Goal: Task Accomplishment & Management: Manage account settings

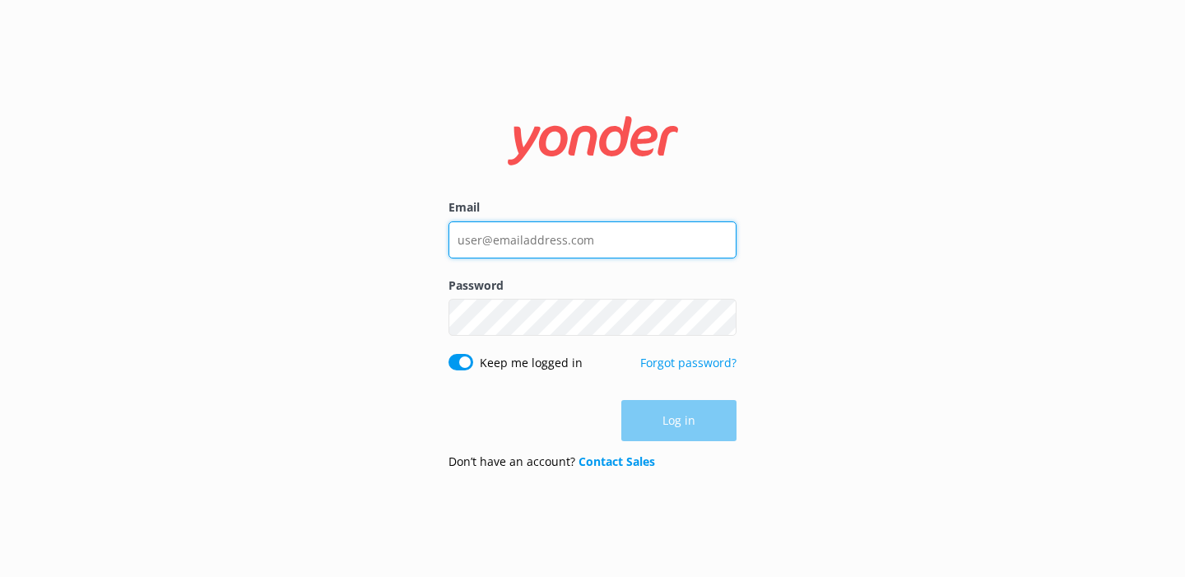
click at [541, 239] on input "Email" at bounding box center [592, 239] width 288 height 37
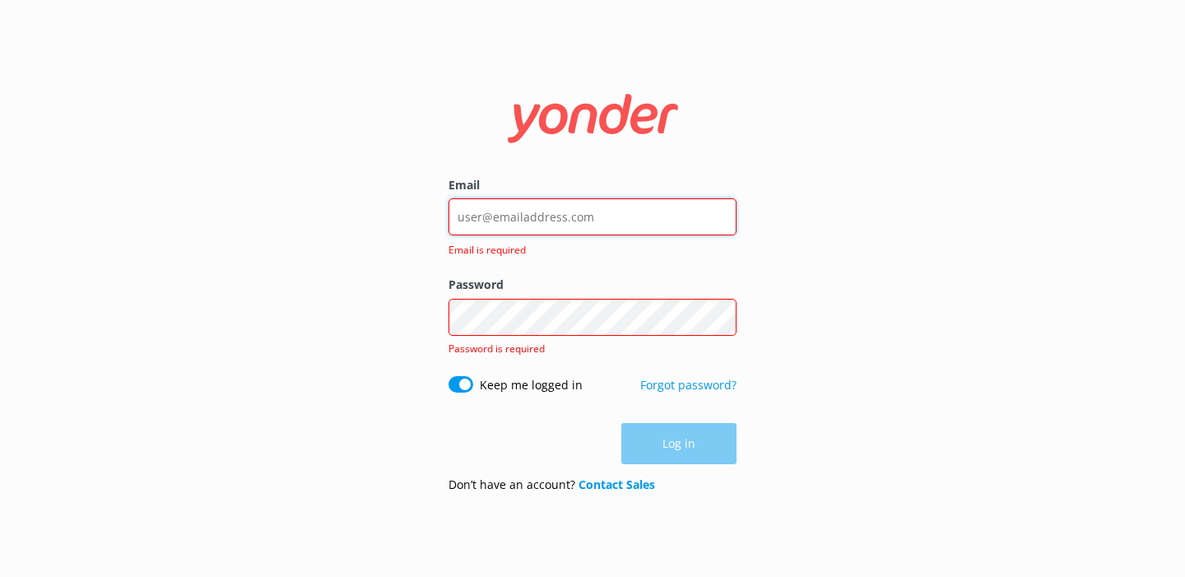
type input "[PERSON_NAME][EMAIL_ADDRESS][DOMAIN_NAME]"
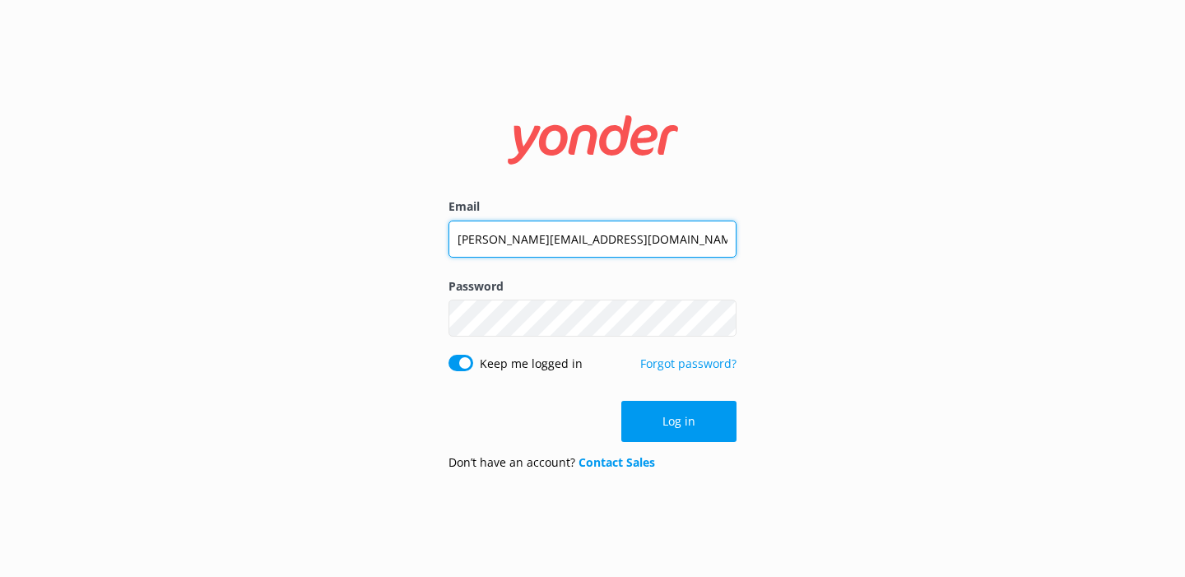
click button "Log in" at bounding box center [678, 421] width 115 height 41
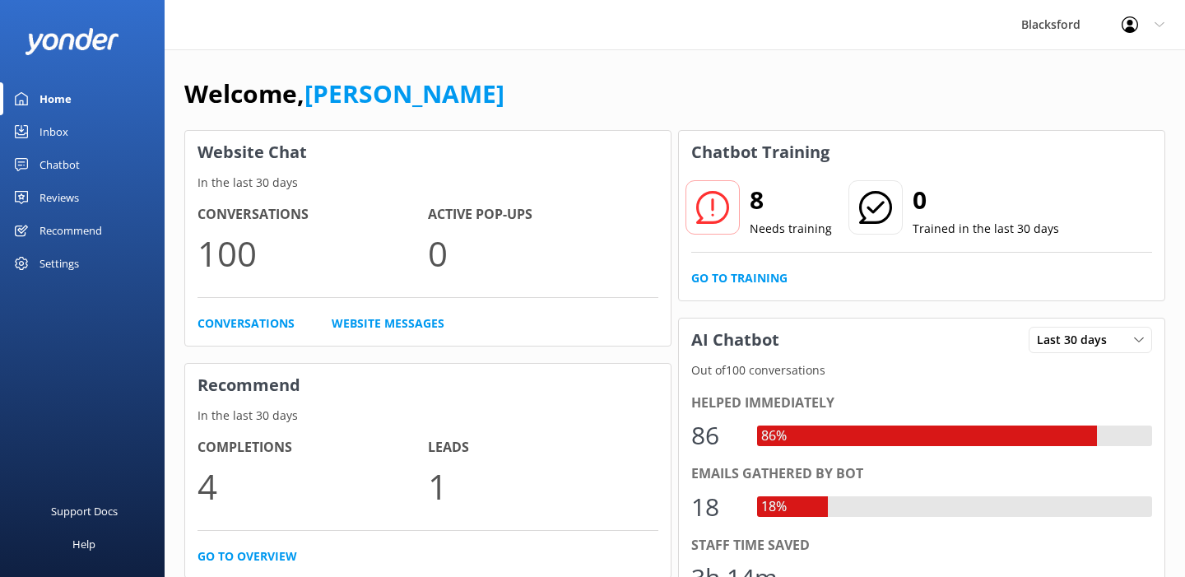
click at [81, 121] on link "Inbox" at bounding box center [82, 131] width 165 height 33
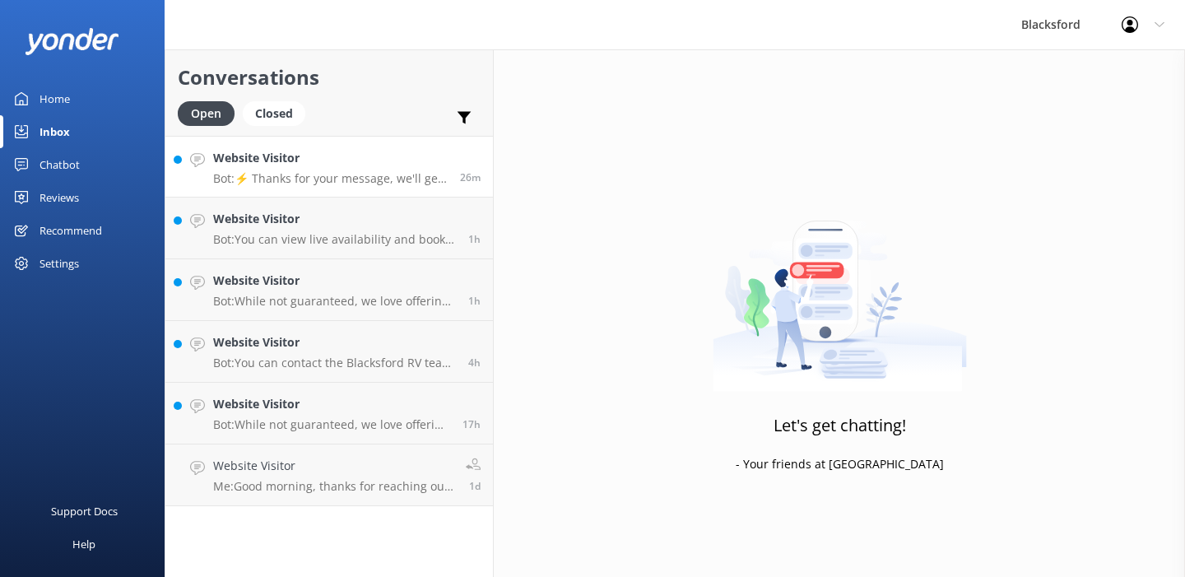
click at [366, 168] on div "Website Visitor Bot: ⚡ Thanks for your message, we'll get back to you as soon a…" at bounding box center [330, 166] width 234 height 35
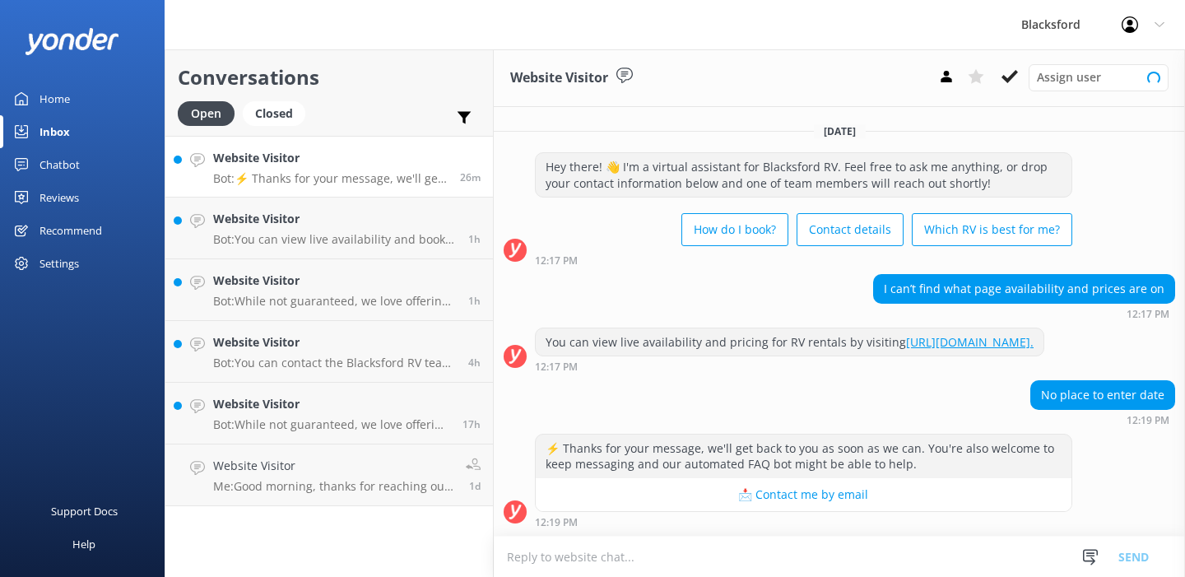
scroll to position [12, 0]
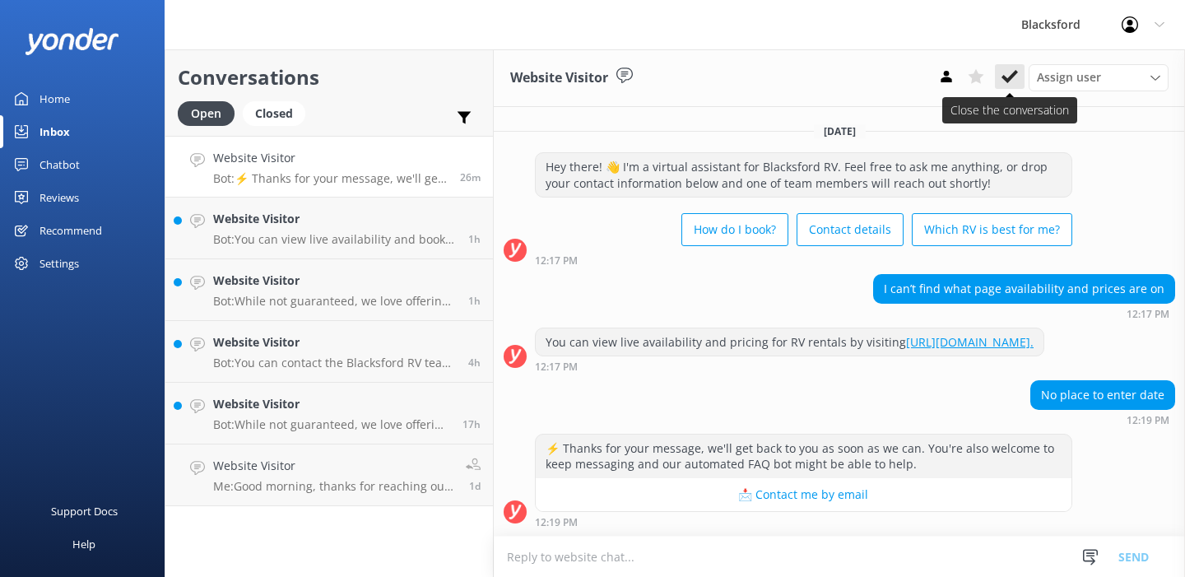
click at [1015, 75] on icon at bounding box center [1009, 76] width 16 height 16
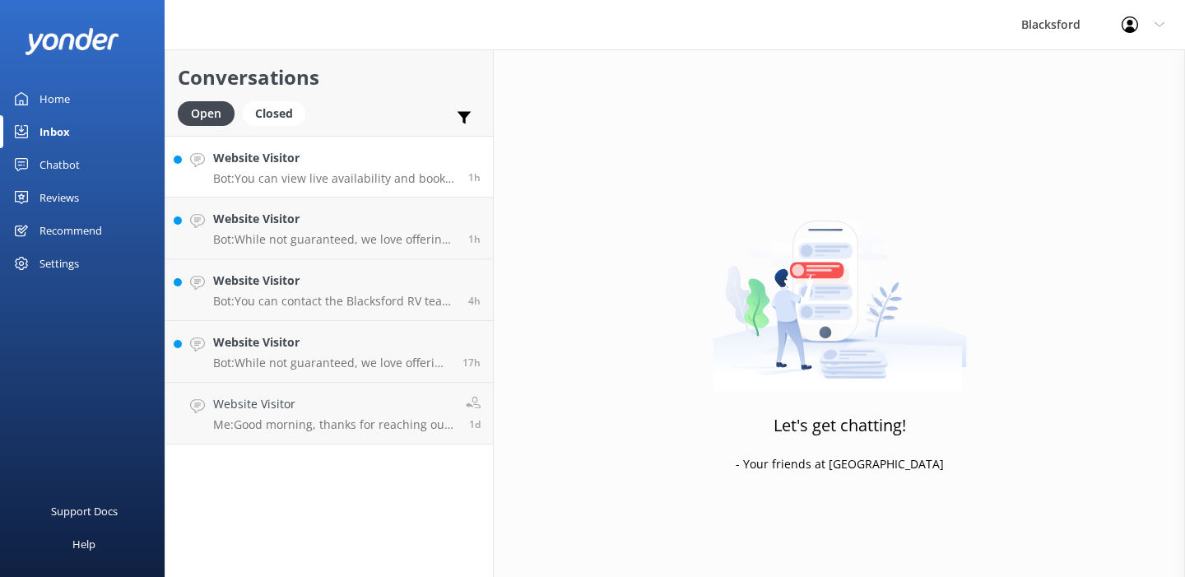
click at [419, 181] on p "Bot: You can view live availability and book your RV online by visiting [URL][D…" at bounding box center [334, 178] width 243 height 15
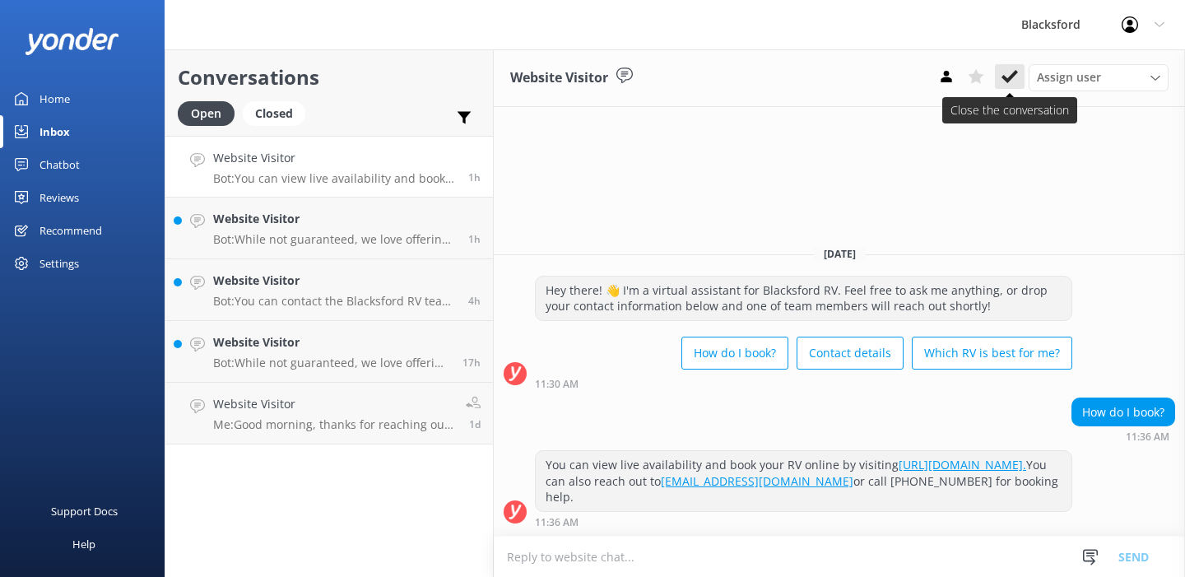
click at [1015, 78] on icon at bounding box center [1009, 76] width 16 height 16
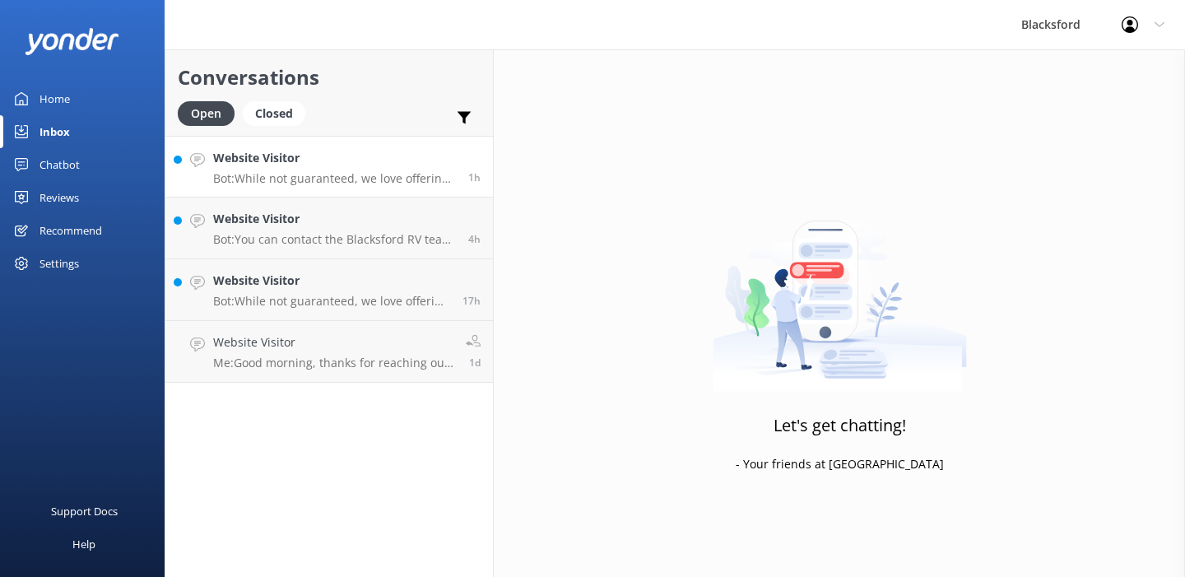
click at [361, 179] on p "Bot: While not guaranteed, we love offering one-way rentals and try to accommod…" at bounding box center [334, 178] width 243 height 15
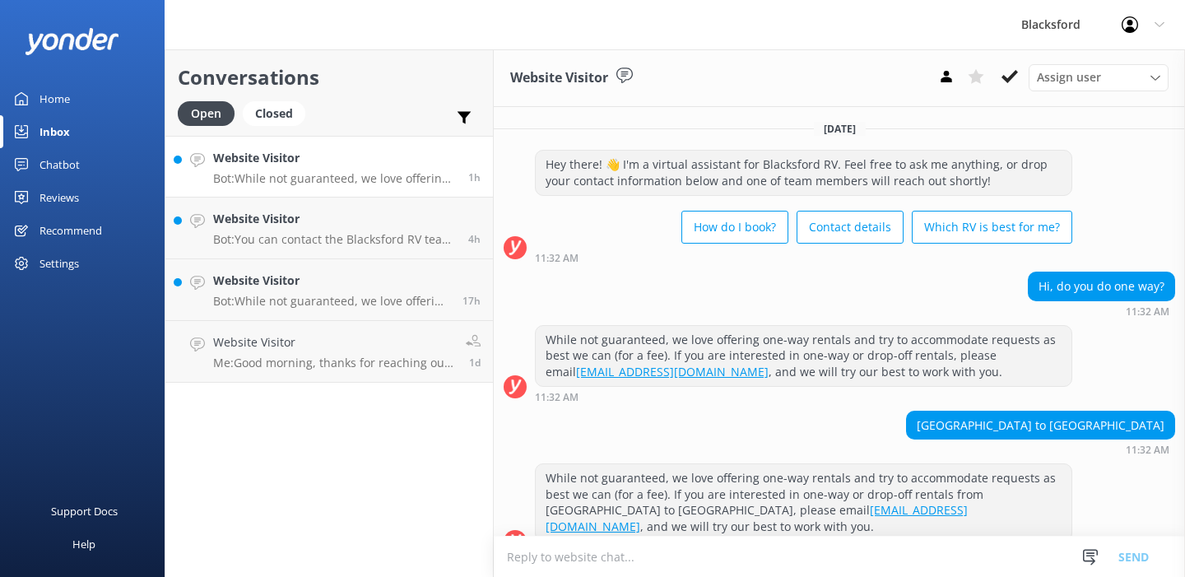
scroll to position [12, 0]
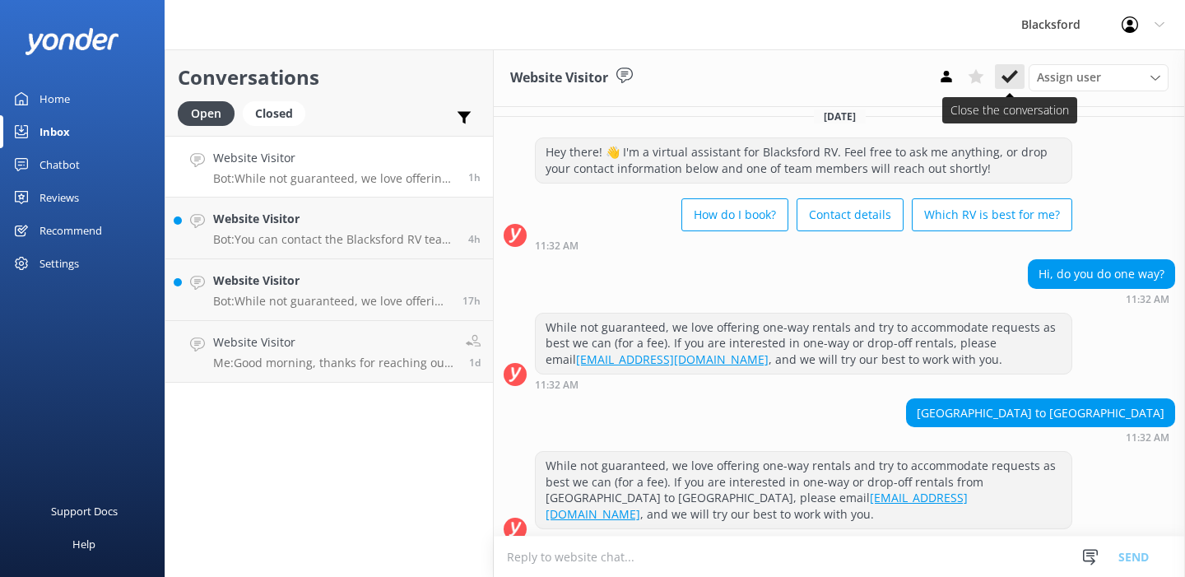
click at [1008, 79] on use at bounding box center [1009, 76] width 16 height 13
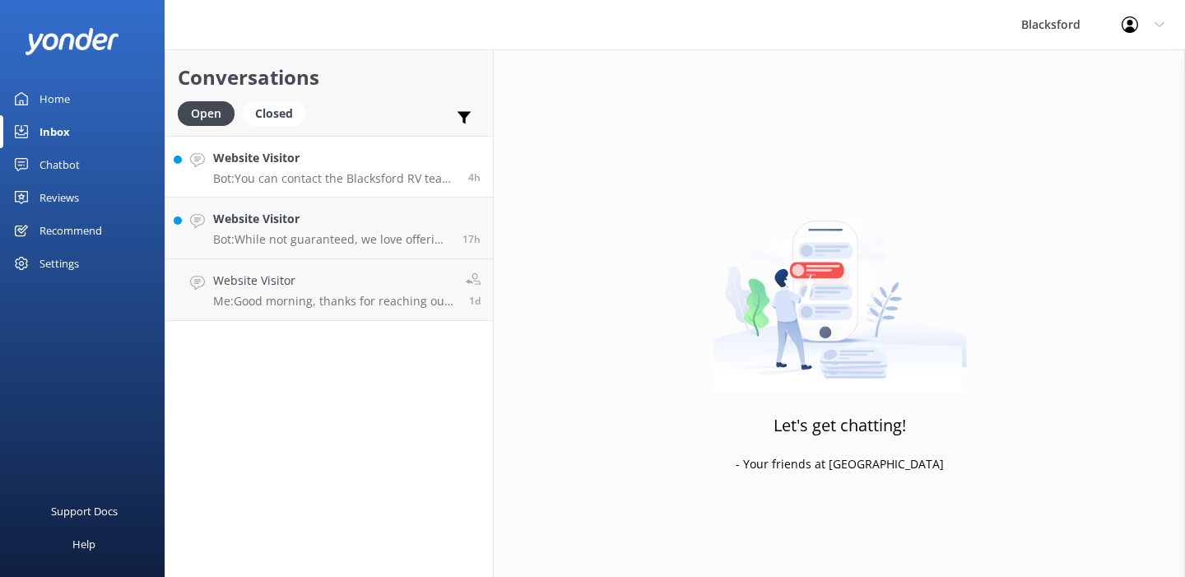
click at [364, 181] on p "Bot: You can contact the Blacksford RV team at [PHONE_NUMBER] (ext. 805 for Spa…" at bounding box center [334, 178] width 243 height 15
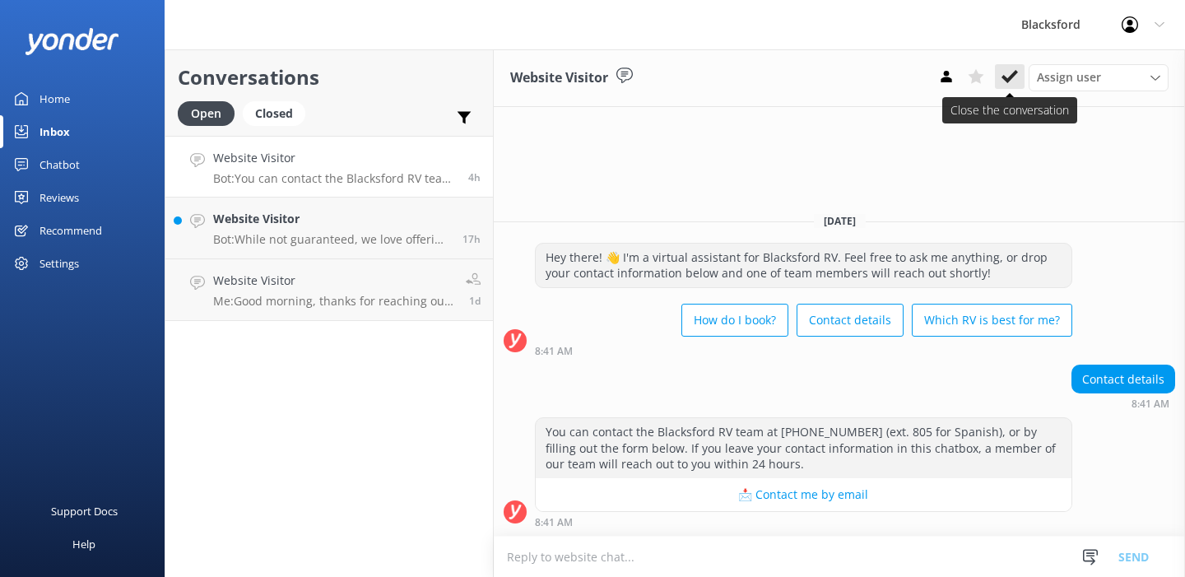
click at [1009, 80] on use at bounding box center [1009, 76] width 16 height 13
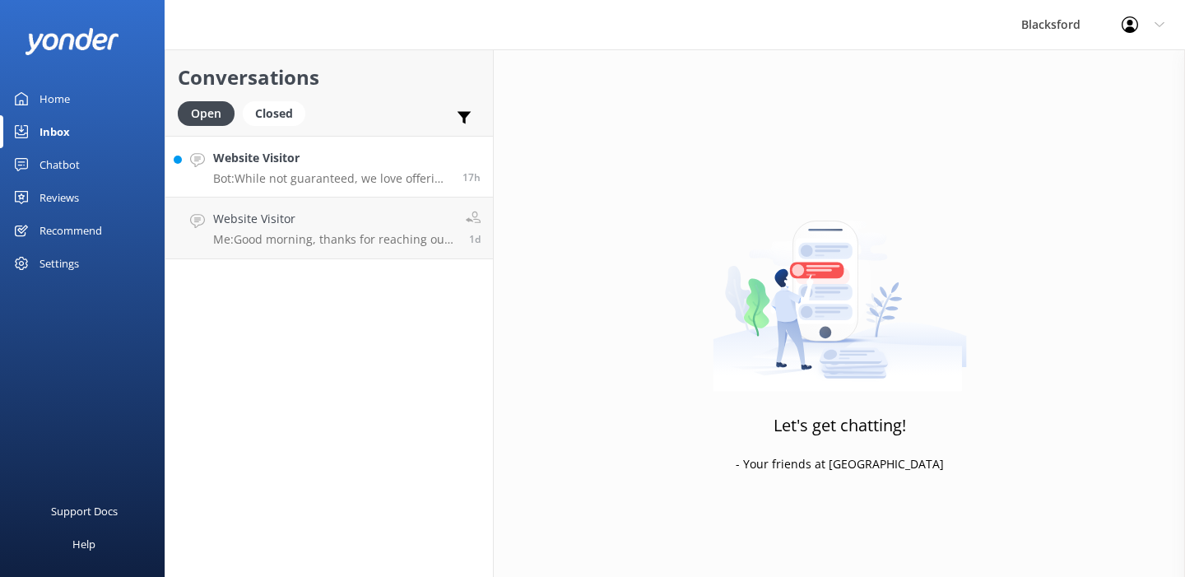
click at [427, 183] on p "Bot: While not guaranteed, we love offering one-way rentals and try to accommod…" at bounding box center [331, 178] width 237 height 15
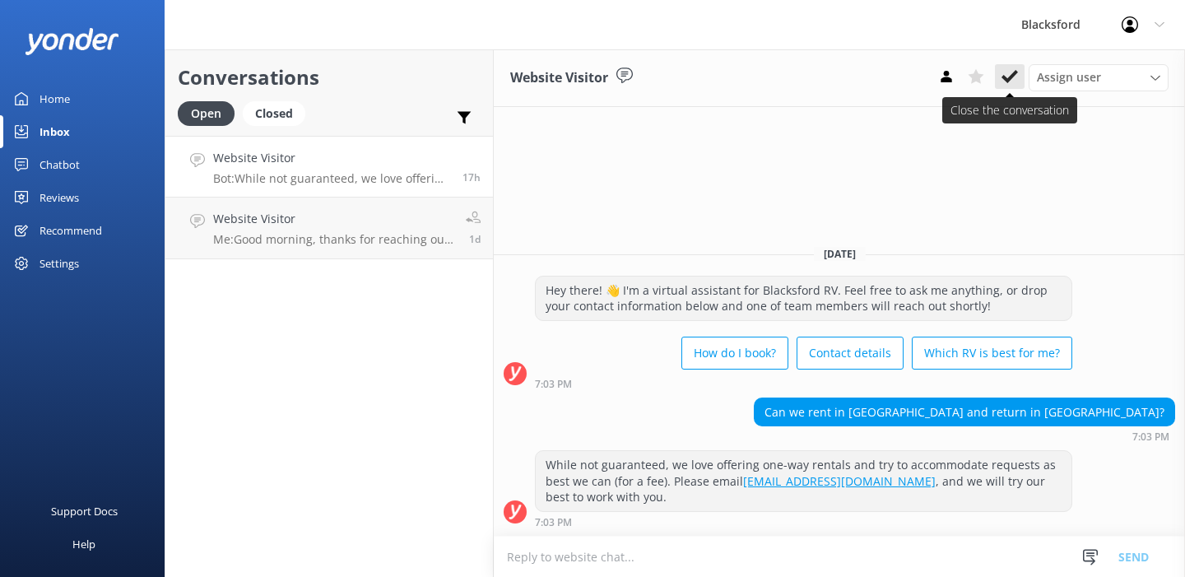
click at [1009, 71] on icon at bounding box center [1009, 76] width 16 height 16
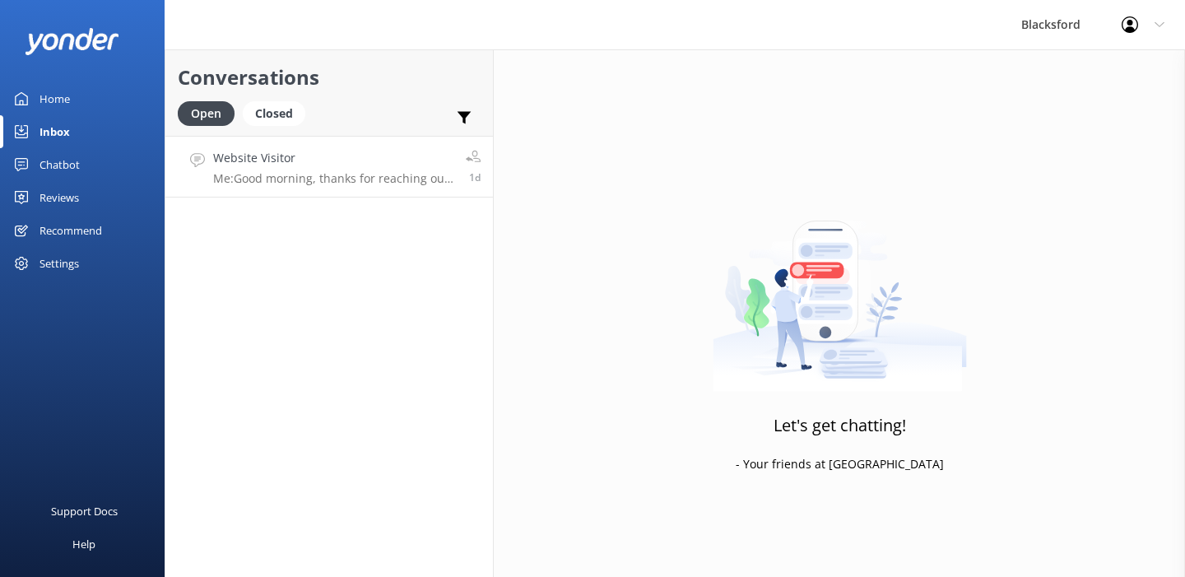
click at [388, 177] on p "Me: Good morning, thanks for reaching out! Great question, we rent class b vans…" at bounding box center [333, 178] width 240 height 15
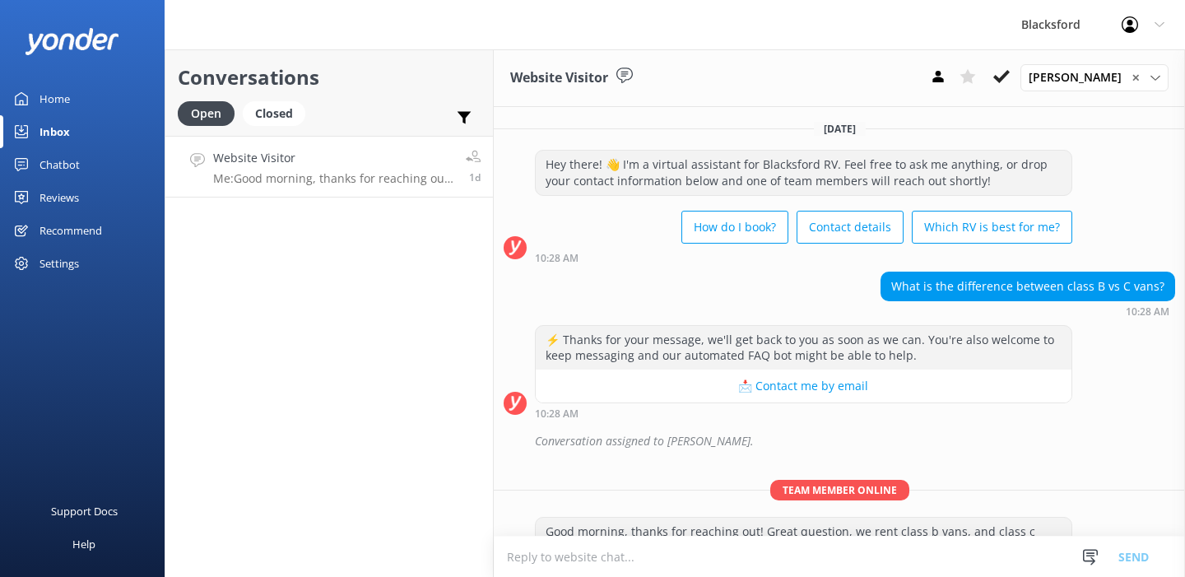
scroll to position [65, 0]
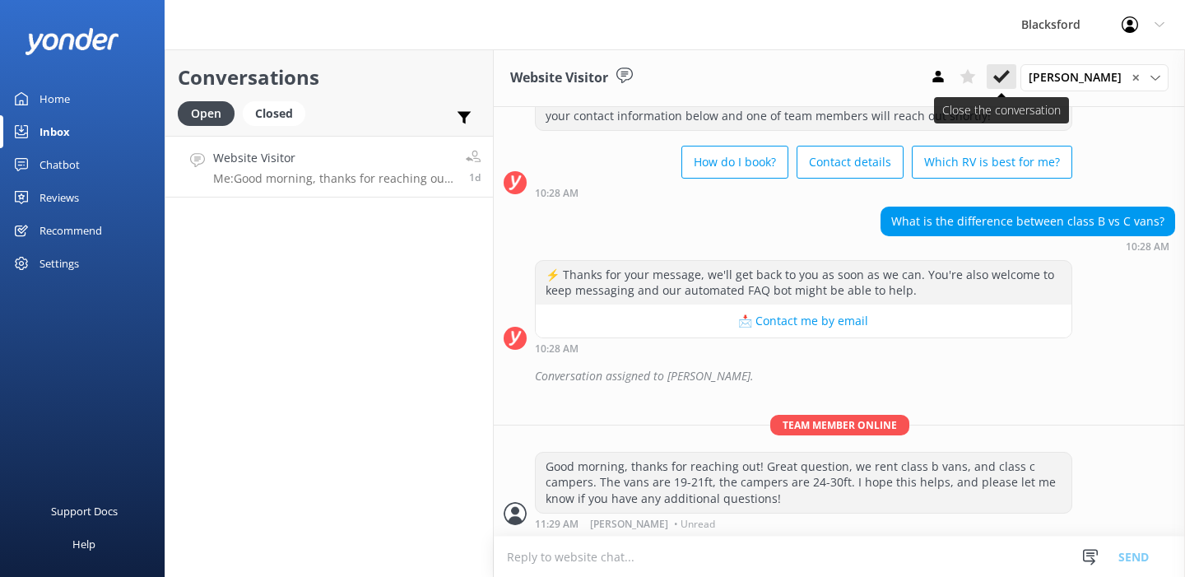
click at [1009, 75] on icon at bounding box center [1001, 76] width 16 height 16
